Goal: Information Seeking & Learning: Understand process/instructions

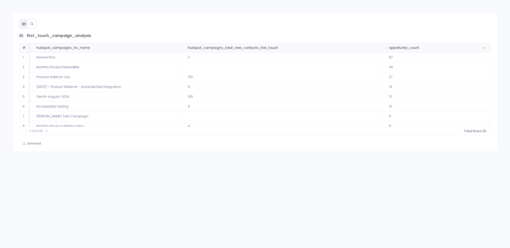
click at [449, 48] on span "opportunity_count" at bounding box center [436, 48] width 103 height 4
click at [476, 134] on div "1-10 of 25 count : 25" at bounding box center [254, 131] width 471 height 9
click at [455, 49] on span "opportunity_count" at bounding box center [436, 48] width 103 height 4
click at [482, 131] on icon at bounding box center [482, 131] width 3 height 3
click at [455, 139] on div "first_touch_campaign_analysis # hubspot_campaigns_hs_name hubspot_campaigns_tot…" at bounding box center [255, 90] width 485 height 114
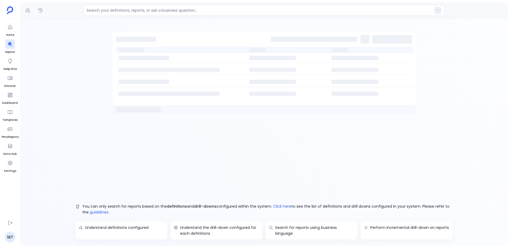
click at [15, 31] on ul "Home Explore Deep Dive Discover Dashboard Templates PetaReports Data Hub Settin…" at bounding box center [10, 119] width 17 height 194
click at [12, 31] on div at bounding box center [10, 27] width 10 height 10
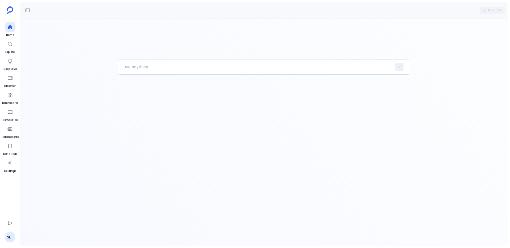
click at [106, 66] on div at bounding box center [264, 132] width 488 height 227
click at [133, 66] on p at bounding box center [255, 67] width 274 height 14
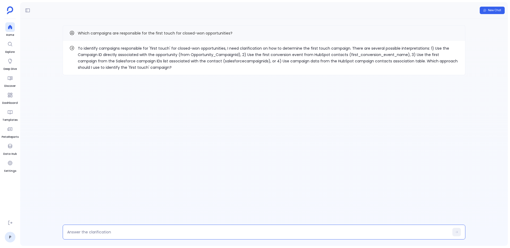
click at [195, 230] on textarea at bounding box center [258, 231] width 382 height 5
type textarea "option 2"
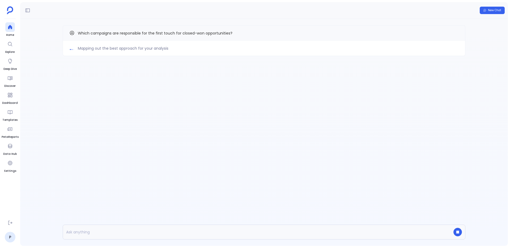
click at [246, 106] on div "Mapping out the best approach for your analysis Which campaigns are responsible…" at bounding box center [264, 132] width 488 height 227
click at [210, 33] on span "Which campaigns are responsible for the first touch for closed-won opportunitie…" at bounding box center [155, 33] width 155 height 5
drag, startPoint x: 75, startPoint y: 32, endPoint x: 282, endPoint y: 31, distance: 206.6
click at [283, 31] on div "Which campaigns are responsible for the first touch for closed-won opportunitie…" at bounding box center [263, 33] width 389 height 7
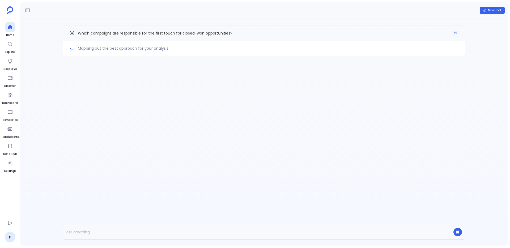
click at [282, 31] on div "Which campaigns are responsible for the first touch for closed-won opportunitie…" at bounding box center [263, 33] width 389 height 7
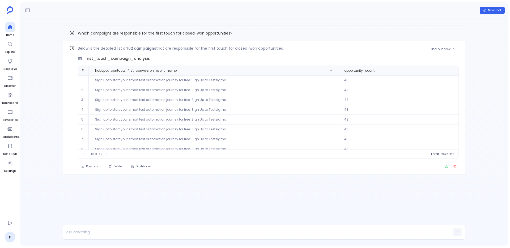
click at [325, 69] on span "hubspot_contacts_first_conversion_event_name" at bounding box center [212, 71] width 243 height 4
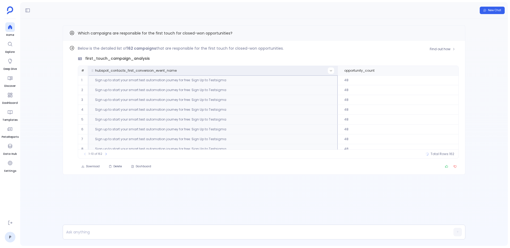
click at [329, 70] on icon at bounding box center [330, 70] width 3 height 3
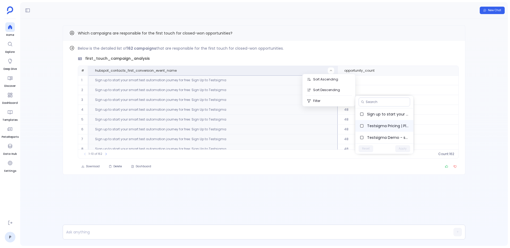
scroll to position [35, 0]
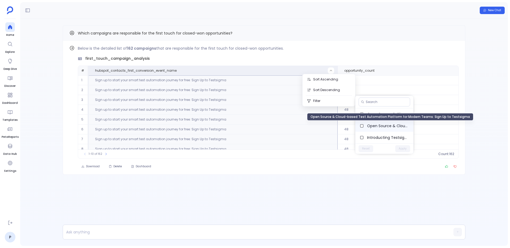
click at [383, 128] on span "Open Source & Cloud-based Test Automation Platform for Modern Teams: Sign Up to…" at bounding box center [388, 125] width 42 height 5
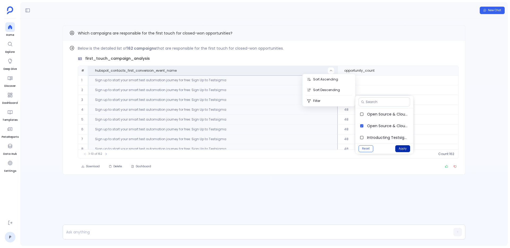
click at [398, 149] on button "Apply" at bounding box center [402, 148] width 15 height 7
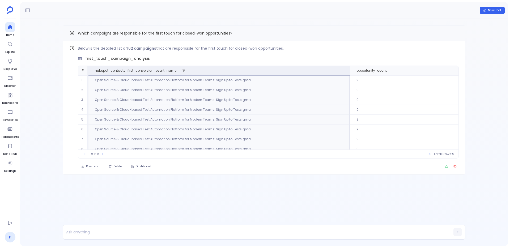
click at [13, 235] on link "P" at bounding box center [10, 237] width 11 height 11
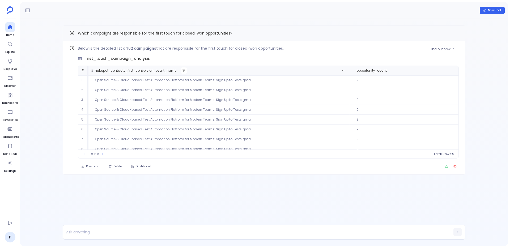
click at [183, 69] on button at bounding box center [184, 70] width 6 height 6
click at [301, 68] on th "hubspot_contacts_first_conversion_event_name" at bounding box center [218, 71] width 261 height 10
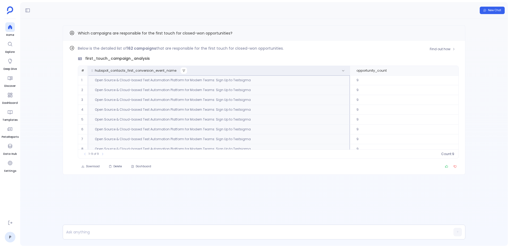
click at [181, 71] on button at bounding box center [184, 70] width 6 height 6
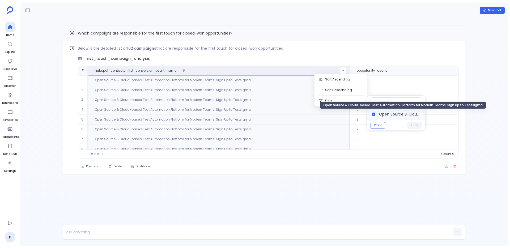
click at [385, 112] on span "Open Source & Cloud-based Test Automation Platform for Modern Teams: Sign Up to…" at bounding box center [400, 114] width 42 height 5
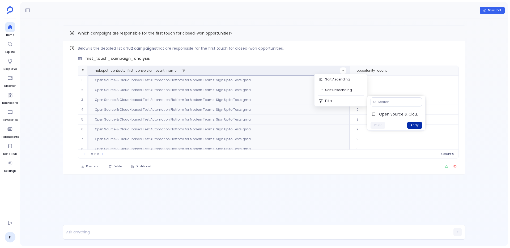
click at [412, 127] on button "Apply" at bounding box center [414, 125] width 15 height 7
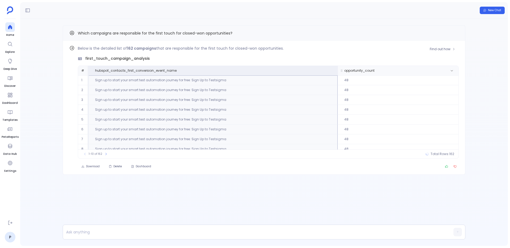
click at [429, 70] on span "opportunity_count" at bounding box center [397, 71] width 115 height 4
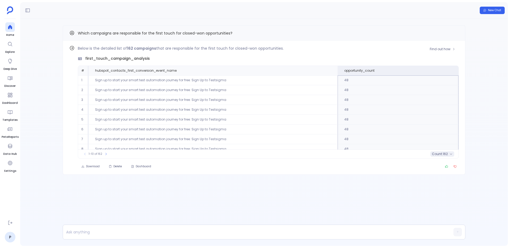
click at [438, 154] on span "count :" at bounding box center [437, 154] width 11 height 4
click at [391, 165] on div "Download Delete Dashboard" at bounding box center [268, 166] width 381 height 7
click at [435, 48] on span "Find out how" at bounding box center [440, 49] width 21 height 4
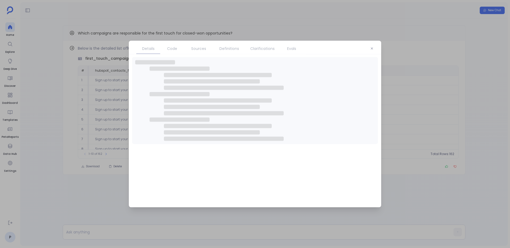
click at [266, 52] on link "Clarifications" at bounding box center [262, 48] width 35 height 11
click at [263, 52] on link "Clarifications" at bounding box center [262, 48] width 35 height 11
click at [262, 52] on link "Clarifications" at bounding box center [262, 48] width 35 height 11
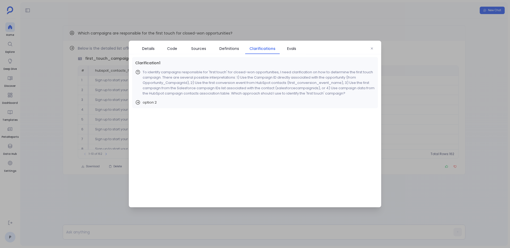
click at [247, 36] on div at bounding box center [255, 124] width 510 height 248
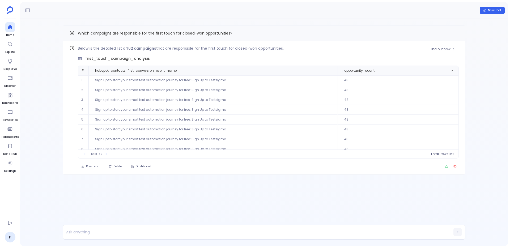
click at [392, 70] on span "opportunity_count" at bounding box center [397, 71] width 115 height 4
click at [446, 152] on span "162" at bounding box center [445, 154] width 5 height 4
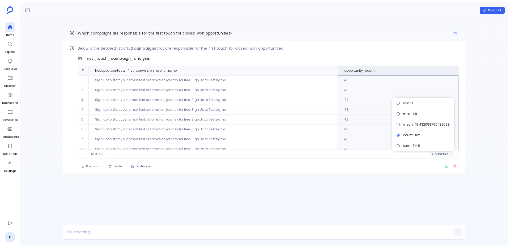
click at [399, 27] on div "Which campaigns are responsible for the first touch for closed-won opportunitie…" at bounding box center [264, 33] width 403 height 16
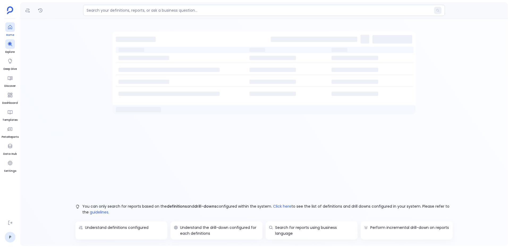
click at [9, 30] on div at bounding box center [10, 27] width 10 height 10
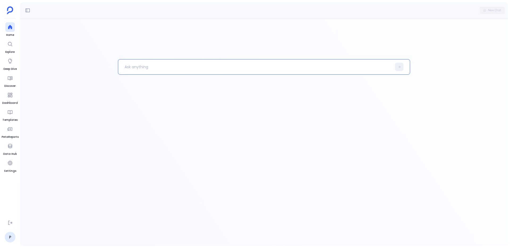
click at [129, 54] on div at bounding box center [264, 132] width 488 height 227
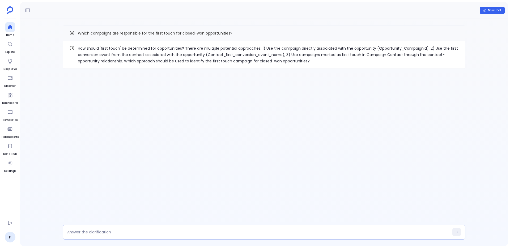
click at [195, 232] on textarea at bounding box center [258, 231] width 382 height 5
type textarea "option 1"
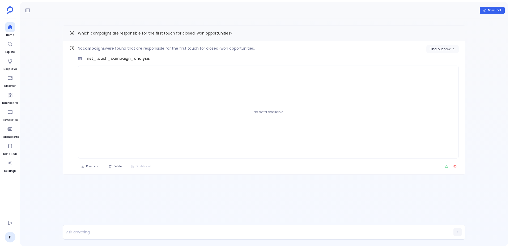
click at [436, 50] on span "Find out how" at bounding box center [440, 49] width 21 height 4
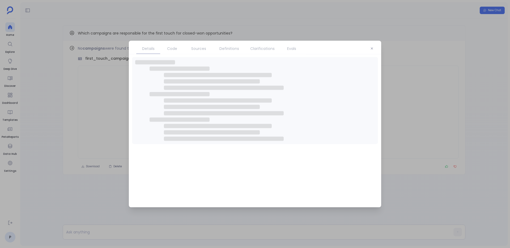
drag, startPoint x: 287, startPoint y: 52, endPoint x: 268, endPoint y: 52, distance: 18.9
click at [287, 52] on link "Evals" at bounding box center [292, 48] width 24 height 11
click at [258, 50] on span "Clarifications" at bounding box center [262, 49] width 24 height 6
click at [258, 51] on span "Clarifications" at bounding box center [262, 49] width 24 height 6
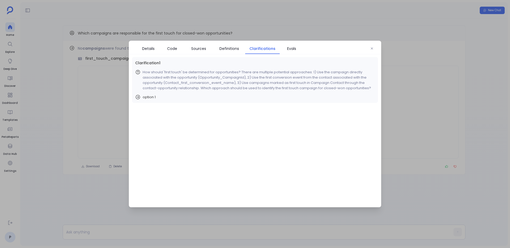
click at [365, 53] on div "Details Code Sources Definitions Clarifications Evals" at bounding box center [255, 48] width 252 height 14
click at [371, 50] on icon "button" at bounding box center [371, 48] width 3 height 3
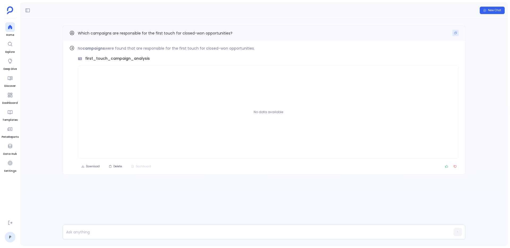
click at [454, 33] on icon "Copy" at bounding box center [455, 32] width 3 height 3
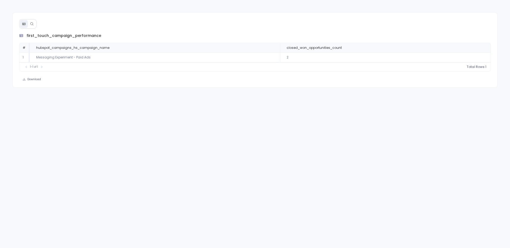
click at [35, 25] on button at bounding box center [32, 24] width 8 height 8
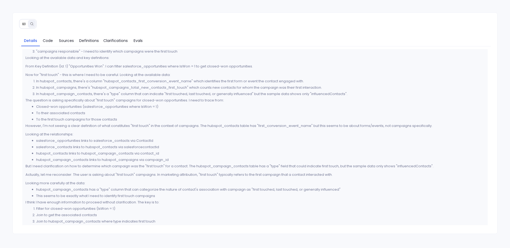
scroll to position [40, 0]
click at [111, 41] on span "Clarifications" at bounding box center [115, 41] width 24 height 6
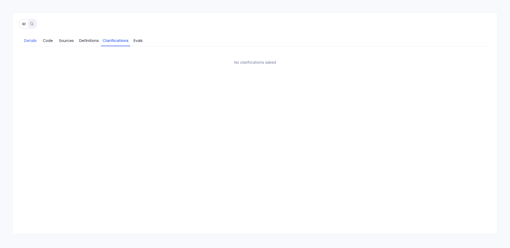
click at [35, 38] on span "Details" at bounding box center [30, 41] width 12 height 6
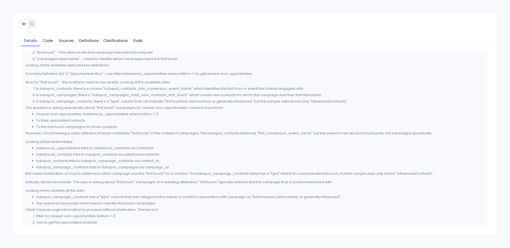
scroll to position [37, 0]
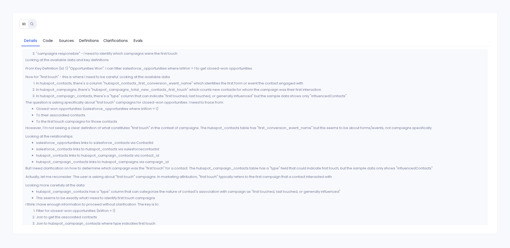
click at [283, 130] on p "However, I'm not seeing a clear definition of what constitutes "first touch" in…" at bounding box center [254, 128] width 459 height 6
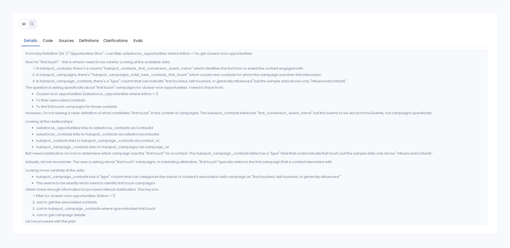
click at [291, 100] on li "To their associated contacts" at bounding box center [260, 100] width 449 height 6
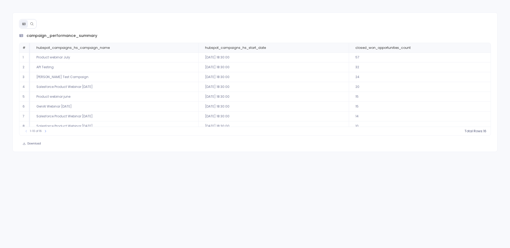
click at [31, 24] on icon at bounding box center [31, 23] width 3 height 3
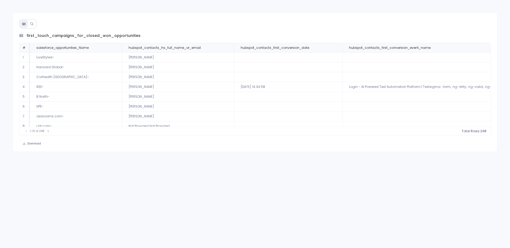
click at [30, 24] on icon at bounding box center [32, 24] width 4 height 4
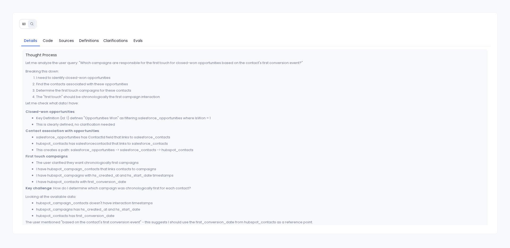
click at [30, 24] on icon at bounding box center [32, 24] width 4 height 4
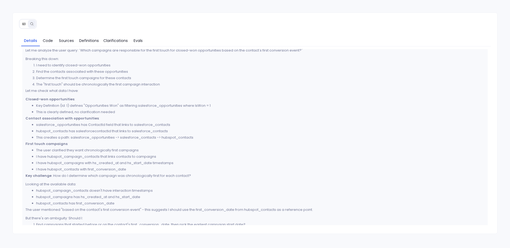
scroll to position [13, 0]
click at [102, 45] on link "Clarifications" at bounding box center [115, 40] width 29 height 11
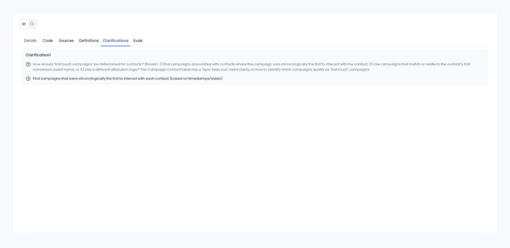
click at [36, 39] on span "Details" at bounding box center [30, 41] width 12 height 6
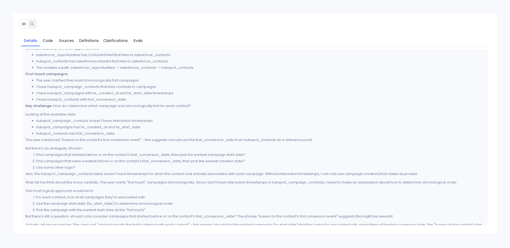
scroll to position [90, 0]
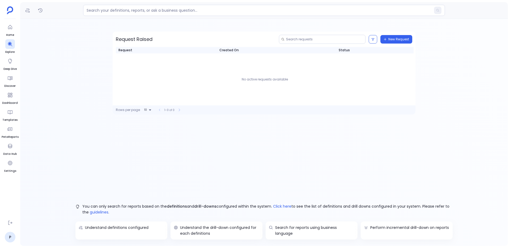
drag, startPoint x: 10, startPoint y: 33, endPoint x: 18, endPoint y: 32, distance: 7.5
click at [10, 33] on span "Home" at bounding box center [10, 35] width 10 height 4
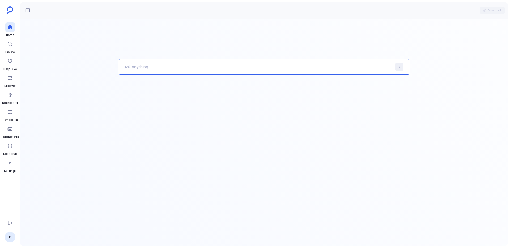
click at [159, 70] on p at bounding box center [255, 67] width 274 height 14
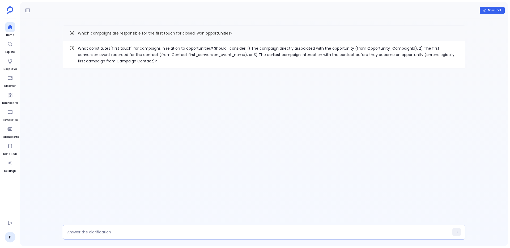
click at [189, 231] on textarea at bounding box center [258, 231] width 382 height 5
type textarea "option 2"
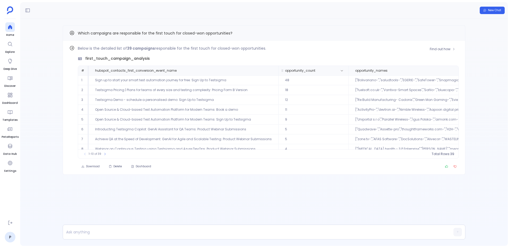
click at [323, 72] on span "opportunity_count" at bounding box center [308, 71] width 54 height 4
click at [447, 154] on span "39" at bounding box center [446, 154] width 4 height 4
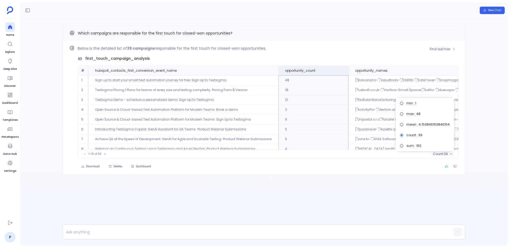
click at [349, 166] on div "Download Delete Dashboard" at bounding box center [268, 166] width 381 height 7
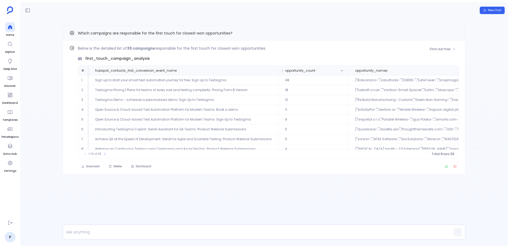
click at [331, 70] on span "opportunity_count" at bounding box center [313, 71] width 64 height 4
click at [450, 153] on icon at bounding box center [450, 153] width 3 height 3
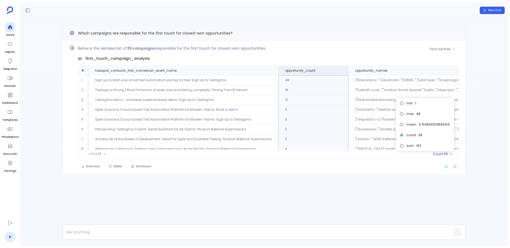
click at [371, 162] on div "Below is the detailed list of 39 campaigns responsible for the first touch for …" at bounding box center [268, 107] width 381 height 125
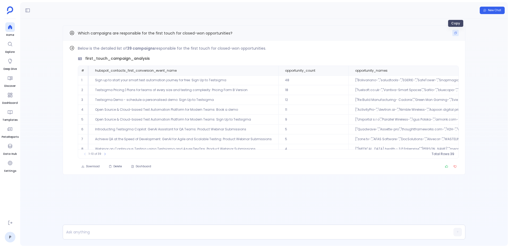
click at [456, 36] on button "Copy" at bounding box center [455, 33] width 6 height 6
click at [442, 52] on button "Find out how" at bounding box center [442, 49] width 32 height 8
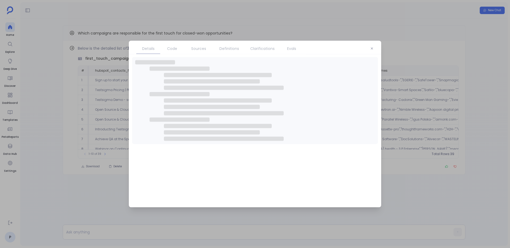
click at [266, 48] on span "Clarifications" at bounding box center [262, 49] width 24 height 6
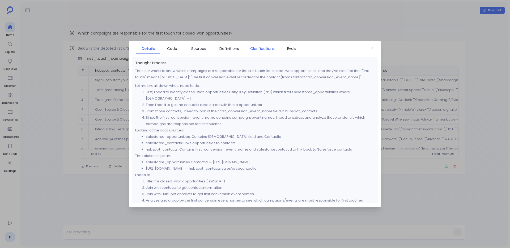
click at [266, 48] on span "Clarifications" at bounding box center [262, 49] width 24 height 6
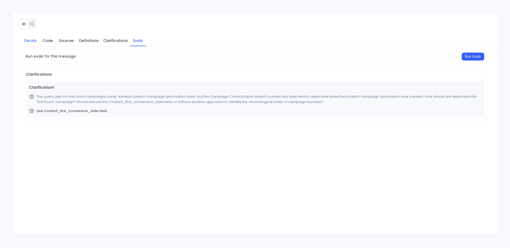
click at [26, 40] on span "Details" at bounding box center [30, 41] width 12 height 6
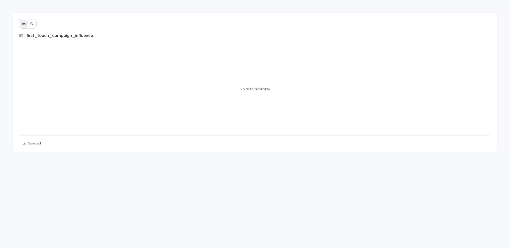
click at [31, 22] on icon at bounding box center [32, 24] width 4 height 4
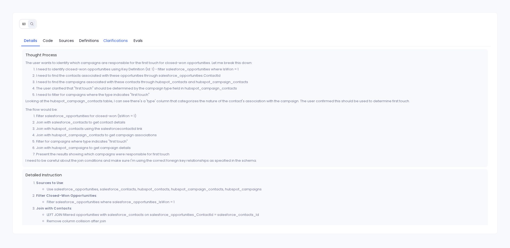
click at [112, 43] on span "Clarifications" at bounding box center [115, 41] width 24 height 6
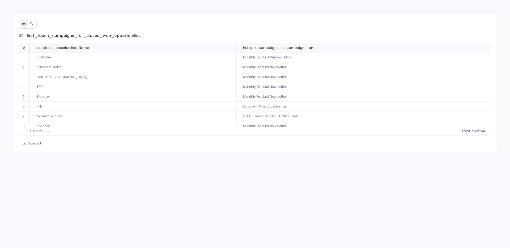
click at [34, 22] on button at bounding box center [32, 24] width 8 height 8
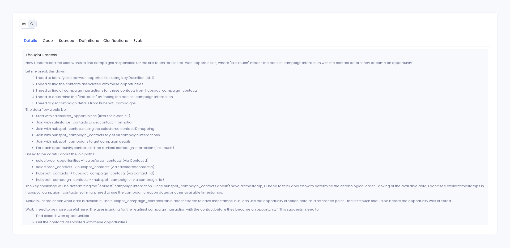
click at [19, 28] on div "Details Code Sources Definitions Clarifications Evals Thought Process Now I und…" at bounding box center [254, 123] width 485 height 222
click at [22, 27] on button at bounding box center [24, 24] width 8 height 8
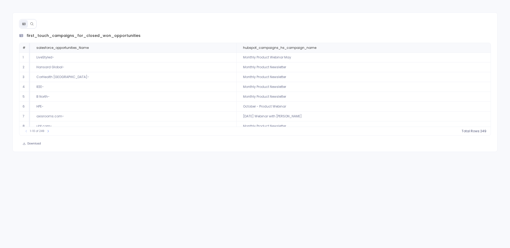
click at [32, 23] on icon at bounding box center [31, 23] width 3 height 3
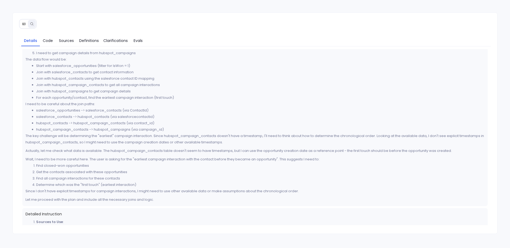
scroll to position [51, 0]
click at [117, 38] on span "Clarifications" at bounding box center [115, 41] width 24 height 6
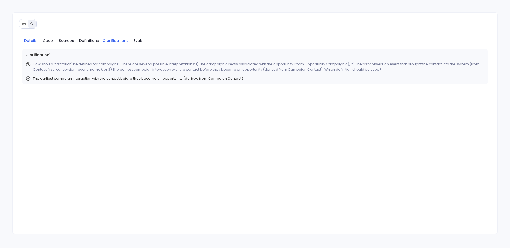
click at [33, 41] on span "Details" at bounding box center [30, 41] width 12 height 6
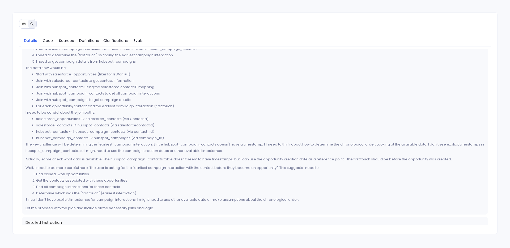
scroll to position [43, 0]
click at [25, 198] on div "Thought Process Now I understand the user wants to find campaigns responsible f…" at bounding box center [255, 109] width 466 height 207
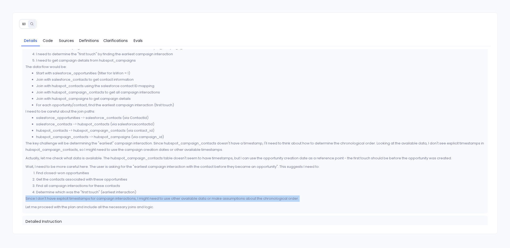
drag, startPoint x: 25, startPoint y: 198, endPoint x: 332, endPoint y: 199, distance: 307.5
click at [332, 199] on div "Thought Process Now I understand the user wants to find campaigns responsible f…" at bounding box center [255, 109] width 466 height 207
copy div "Since I don't have explicit timestamps for campaign interactions, I might need …"
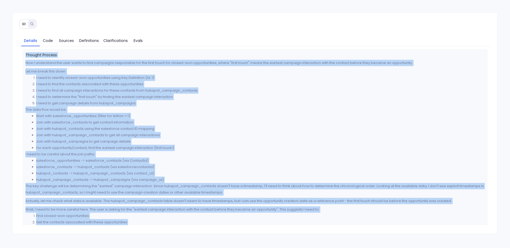
scroll to position [155, 0]
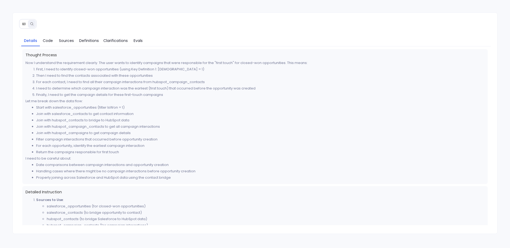
click at [151, 30] on div "Details Code Sources Definitions Clarifications Evals Thought Process Now I und…" at bounding box center [254, 123] width 485 height 222
click at [106, 41] on span "Clarifications" at bounding box center [115, 41] width 24 height 6
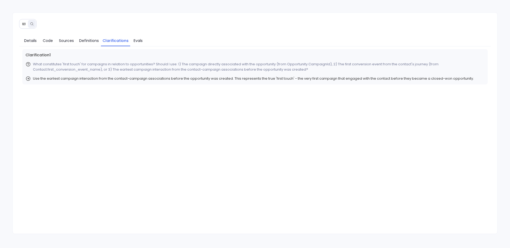
click at [33, 46] on div "Details Code Sources Definitions Clarifications Evals Clarification 1 What cons…" at bounding box center [255, 131] width 485 height 197
click at [34, 44] on link "Details" at bounding box center [30, 40] width 19 height 11
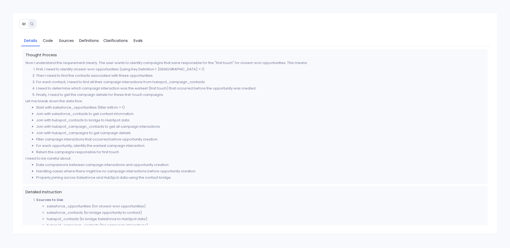
click at [17, 24] on div "Details Code Sources Definitions Clarifications Evals Thought Process Now I und…" at bounding box center [254, 123] width 485 height 222
click at [22, 24] on button at bounding box center [24, 24] width 8 height 8
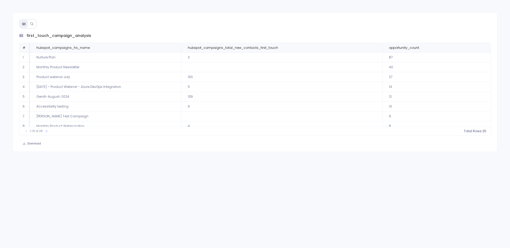
click at [31, 27] on button at bounding box center [32, 24] width 8 height 8
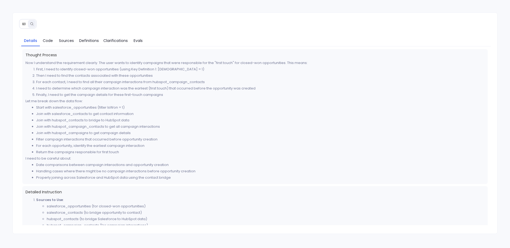
scroll to position [12, 0]
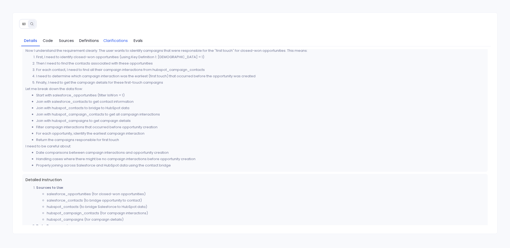
click at [113, 40] on span "Clarifications" at bounding box center [115, 41] width 24 height 6
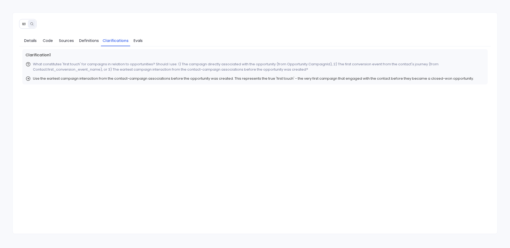
scroll to position [0, 0]
click at [219, 81] on div "Clarification 1 What constitutes 'first touch' for campaigns in relation to opp…" at bounding box center [255, 66] width 466 height 35
click at [226, 80] on span "Use the earliest campaign interaction from the contact-campaign associations be…" at bounding box center [253, 78] width 441 height 5
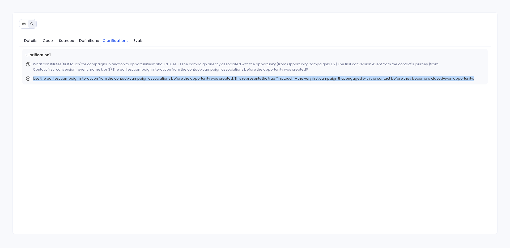
click at [226, 80] on span "Use the earliest campaign interaction from the contact-campaign associations be…" at bounding box center [253, 78] width 441 height 5
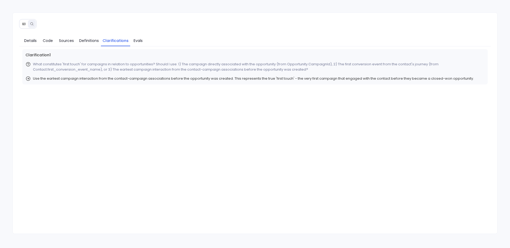
click at [226, 103] on div "Clarification 1 What constitutes 'first touch' for campaigns in relation to opp…" at bounding box center [255, 137] width 472 height 176
click at [230, 83] on div "Clarification 1 What constitutes 'first touch' for campaigns in relation to opp…" at bounding box center [255, 66] width 466 height 35
click at [230, 82] on div "Clarification 1 What constitutes 'first touch' for campaigns in relation to opp…" at bounding box center [255, 66] width 466 height 35
click at [230, 80] on span "Use the earliest campaign interaction from the contact-campaign associations be…" at bounding box center [253, 78] width 441 height 5
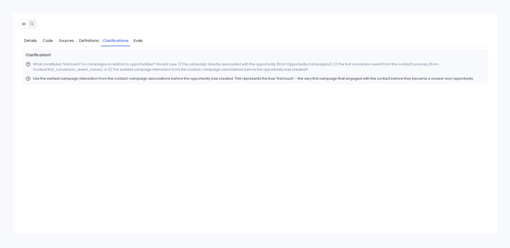
click at [207, 76] on span "Use the earliest campaign interaction from the contact-campaign associations be…" at bounding box center [253, 78] width 441 height 5
click at [231, 76] on span "Use the earliest campaign interaction from the contact-campaign associations be…" at bounding box center [253, 78] width 441 height 5
click at [230, 76] on span "Use the earliest campaign interaction from the contact-campaign associations be…" at bounding box center [253, 78] width 441 height 5
click at [217, 80] on span "Use the earliest campaign interaction from the contact-campaign associations be…" at bounding box center [253, 78] width 441 height 5
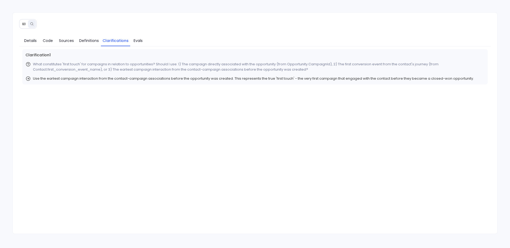
click at [225, 80] on span "Use the earliest campaign interaction from the contact-campaign associations be…" at bounding box center [253, 78] width 441 height 5
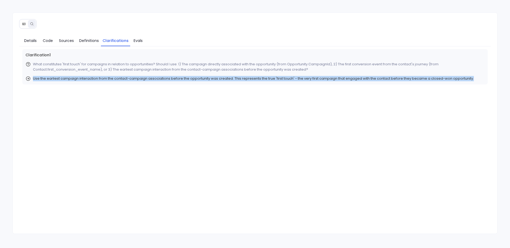
click at [225, 80] on span "Use the earliest campaign interaction from the contact-campaign associations be…" at bounding box center [253, 78] width 441 height 5
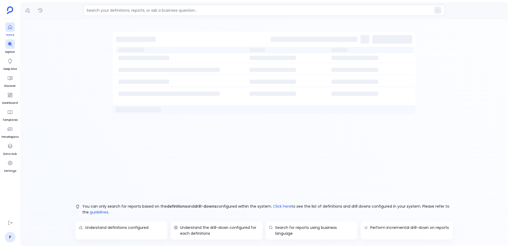
click at [11, 32] on link "Home" at bounding box center [10, 29] width 10 height 15
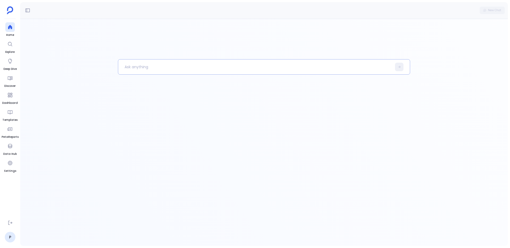
click at [134, 66] on p at bounding box center [255, 67] width 274 height 14
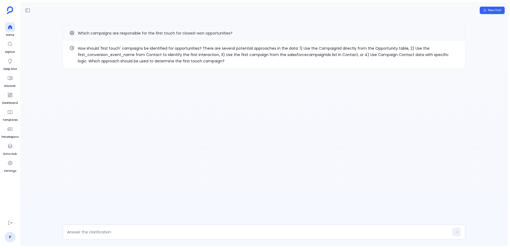
click at [118, 57] on p "How should 'first touch' campaigns be identified for opportunities? There are s…" at bounding box center [268, 54] width 381 height 19
click at [147, 233] on textarea at bounding box center [258, 231] width 382 height 5
type textarea "option 3"
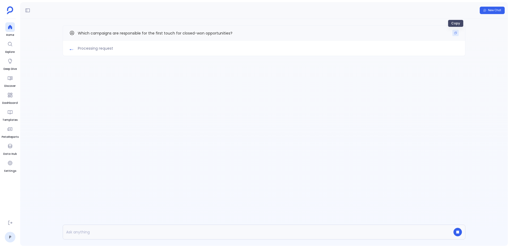
click at [457, 32] on button "Copy" at bounding box center [455, 33] width 6 height 6
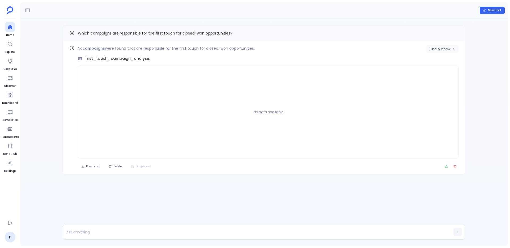
click at [445, 49] on span "Find out how" at bounding box center [440, 49] width 21 height 4
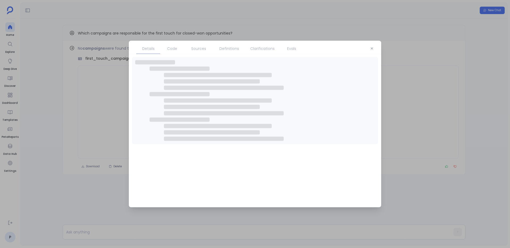
click at [263, 43] on link "Clarifications" at bounding box center [262, 48] width 35 height 11
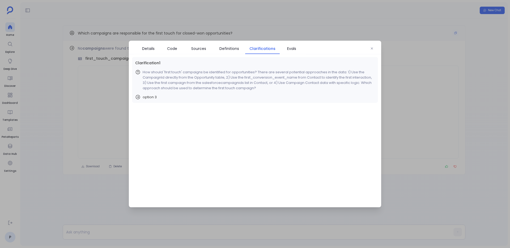
click at [99, 35] on div at bounding box center [255, 124] width 510 height 248
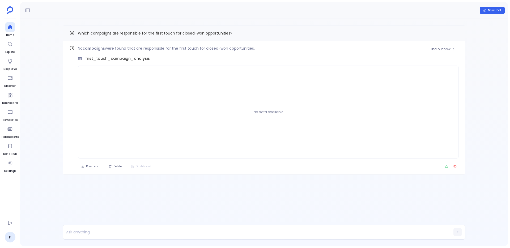
click at [423, 48] on p "No campaigns were found that are responsible for the first touch for closed-won…" at bounding box center [268, 48] width 381 height 6
click at [438, 47] on span "Find out how" at bounding box center [440, 49] width 21 height 4
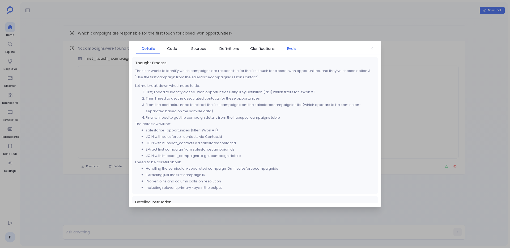
click at [296, 50] on span "Evals" at bounding box center [291, 49] width 9 height 6
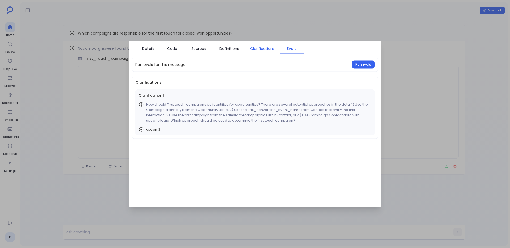
click at [250, 50] on span "Clarifications" at bounding box center [262, 49] width 24 height 6
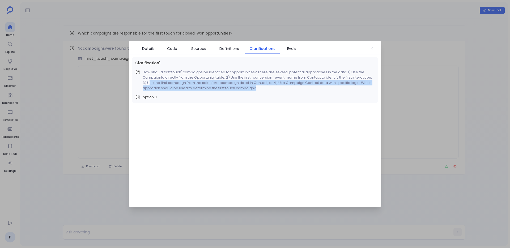
drag, startPoint x: 150, startPoint y: 83, endPoint x: 259, endPoint y: 89, distance: 109.3
click at [259, 89] on p "How should 'first touch' campaigns be identified for opportunities? There are s…" at bounding box center [259, 80] width 232 height 21
click at [142, 52] on link "Details" at bounding box center [148, 48] width 24 height 11
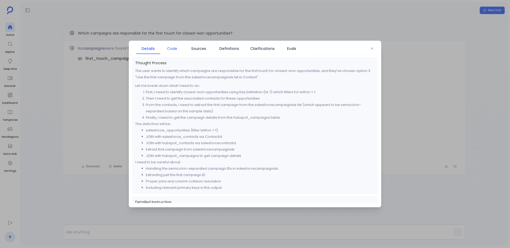
click at [175, 49] on span "Code" at bounding box center [172, 49] width 10 height 6
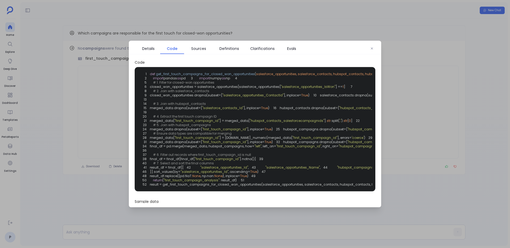
click at [301, 33] on div at bounding box center [255, 124] width 510 height 248
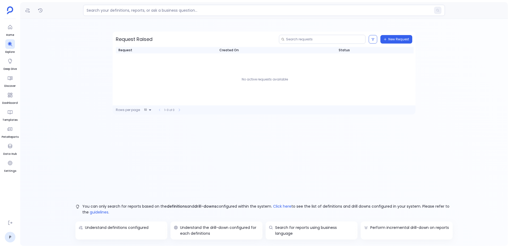
click at [5, 31] on ul "Home Explore Deep Dive Discover Dashboard Templates PetaReports Data Hub Settin…" at bounding box center [10, 119] width 17 height 194
click at [14, 31] on div at bounding box center [10, 27] width 10 height 10
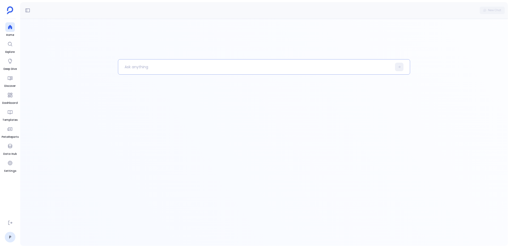
click at [148, 69] on p at bounding box center [255, 67] width 274 height 14
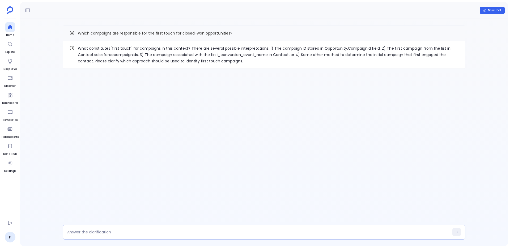
click at [145, 232] on textarea at bounding box center [258, 231] width 382 height 5
click at [99, 234] on textarea at bounding box center [258, 231] width 382 height 5
type textarea "option 1"
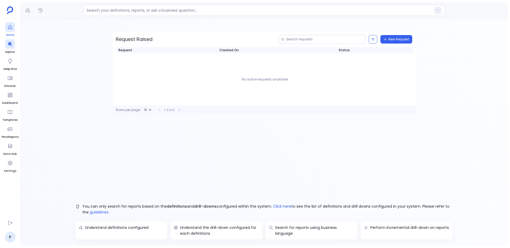
click at [11, 26] on icon at bounding box center [10, 27] width 4 height 4
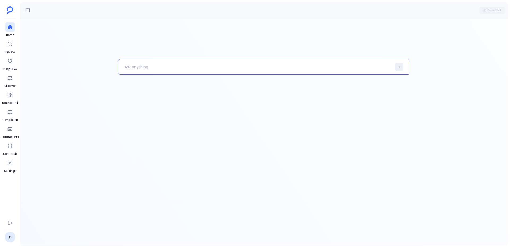
click at [150, 66] on p at bounding box center [255, 67] width 274 height 14
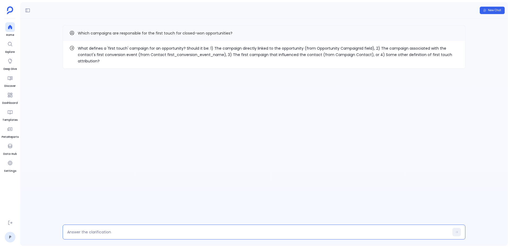
click at [122, 230] on textarea at bounding box center [258, 231] width 382 height 5
type textarea "option 2"
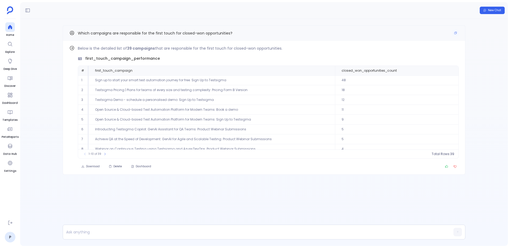
click at [310, 40] on div "Which campaigns are responsible for the first touch for closed-won opportunitie…" at bounding box center [264, 33] width 403 height 16
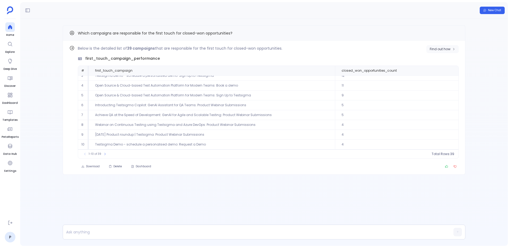
click at [441, 47] on span "Find out how" at bounding box center [440, 49] width 21 height 4
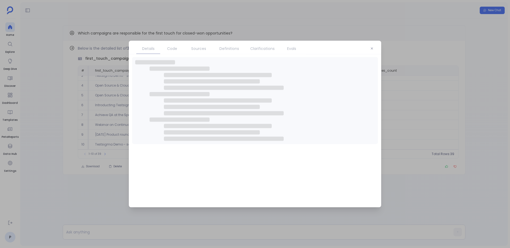
click at [262, 49] on span "Clarifications" at bounding box center [262, 49] width 24 height 6
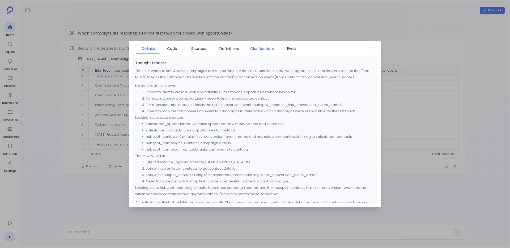
click at [262, 49] on span "Clarifications" at bounding box center [262, 49] width 24 height 6
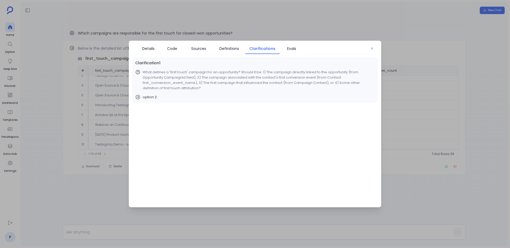
click at [175, 80] on p "What defines a 'first touch' campaign for an opportunity? Should it be: 1) The …" at bounding box center [259, 80] width 232 height 21
click at [176, 79] on p "What defines a 'first touch' campaign for an opportunity? Should it be: 1) The …" at bounding box center [259, 80] width 232 height 21
click at [180, 76] on p "What defines a 'first touch' campaign for an opportunity? Should it be: 1) The …" at bounding box center [259, 80] width 232 height 21
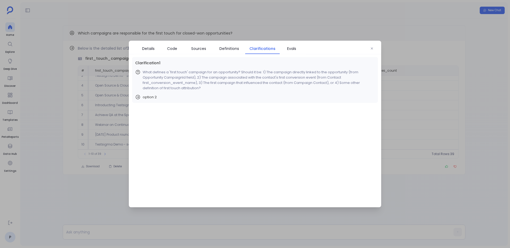
click at [164, 83] on p "What defines a 'first touch' campaign for an opportunity? Should it be: 1) The …" at bounding box center [259, 80] width 232 height 21
